Goal: Information Seeking & Learning: Learn about a topic

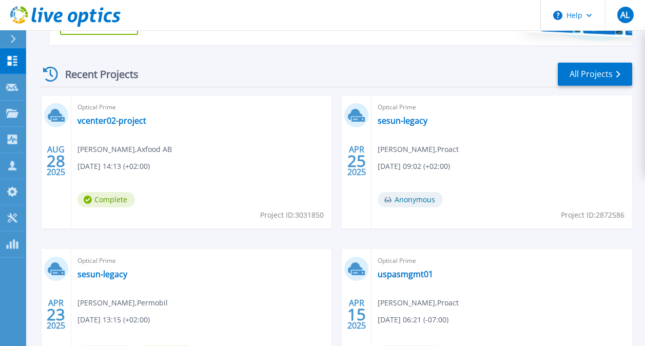
scroll to position [264, 0]
click at [111, 121] on link "vcenter02-project" at bounding box center [112, 121] width 69 height 10
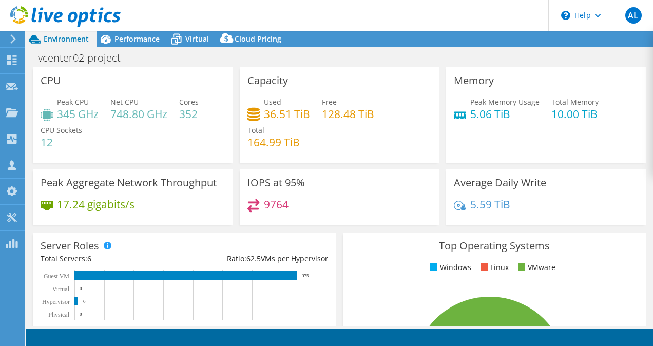
select select "USD"
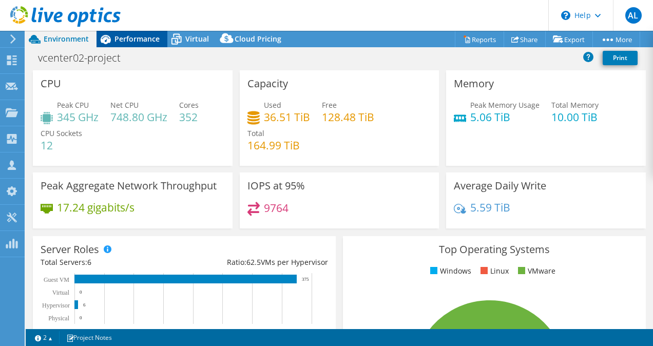
click at [149, 34] on div "Performance" at bounding box center [132, 39] width 71 height 16
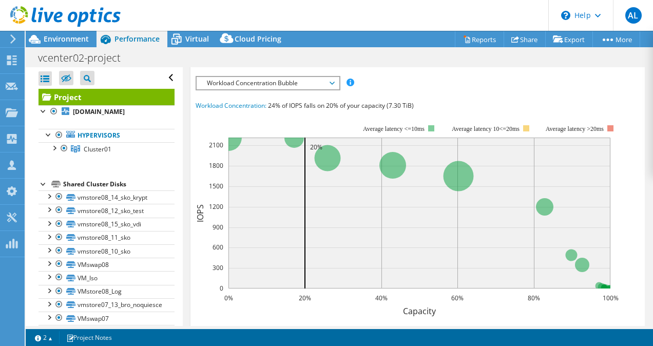
scroll to position [311, 0]
click at [332, 89] on span "Workload Concentration Bubble" at bounding box center [268, 82] width 132 height 12
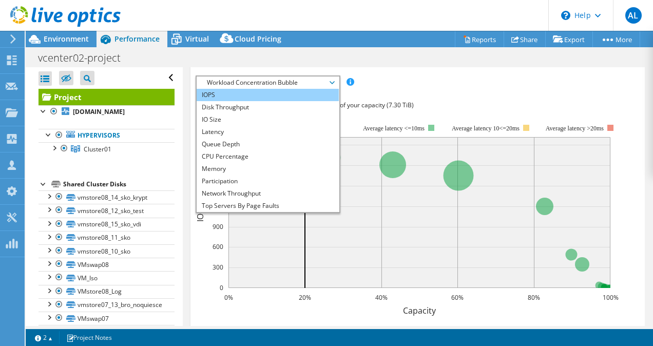
click at [259, 101] on li "IOPS" at bounding box center [268, 95] width 142 height 12
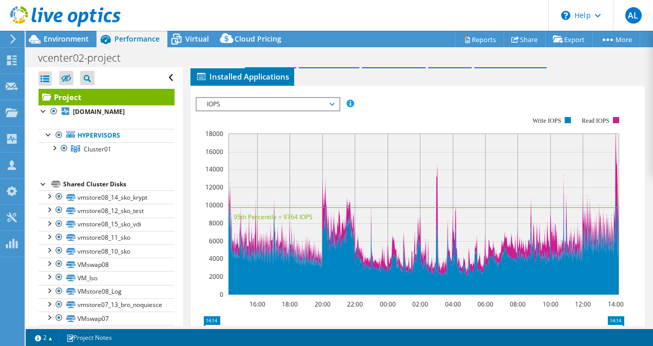
scroll to position [295, 0]
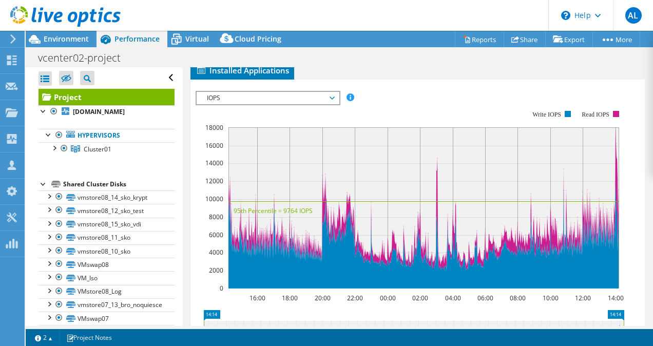
click at [336, 104] on span "IOPS" at bounding box center [268, 98] width 142 height 12
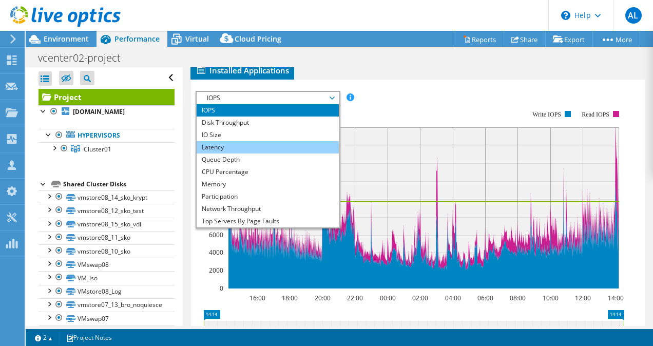
click at [286, 154] on li "Latency" at bounding box center [268, 147] width 142 height 12
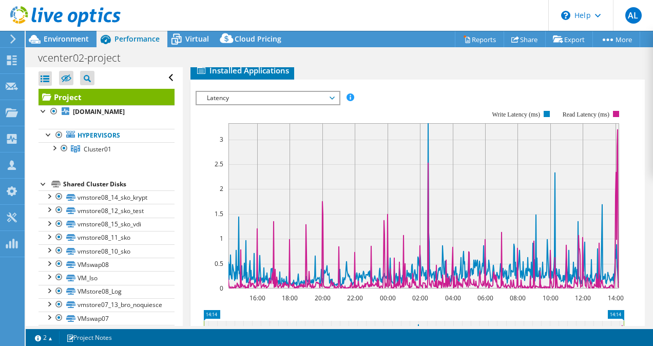
click at [326, 104] on span "Latency" at bounding box center [268, 98] width 132 height 12
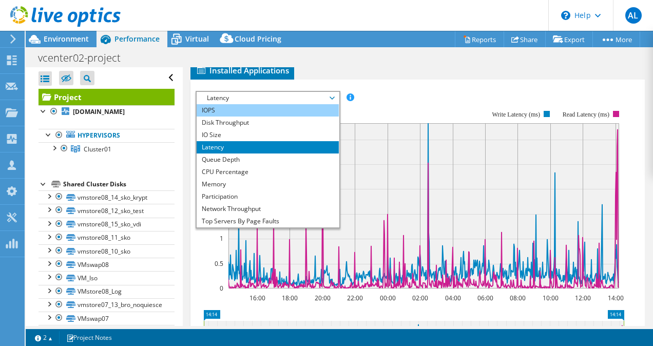
click at [279, 117] on li "IOPS" at bounding box center [268, 110] width 142 height 12
